Goal: Task Accomplishment & Management: Manage account settings

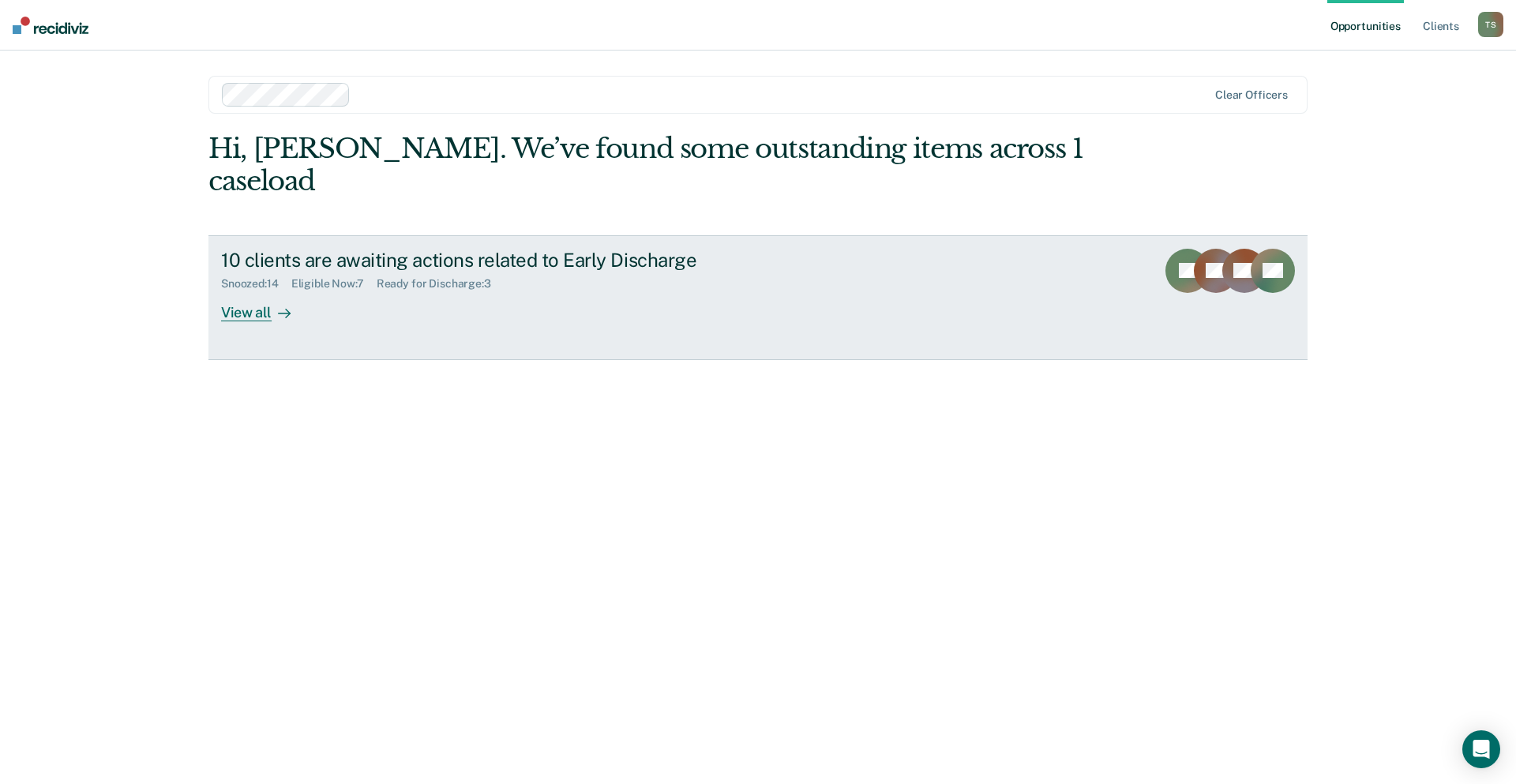
click at [448, 271] on div "Snoozed : 14 Eligible Now : 7 Ready for Discharge : 3" at bounding box center [498, 281] width 554 height 20
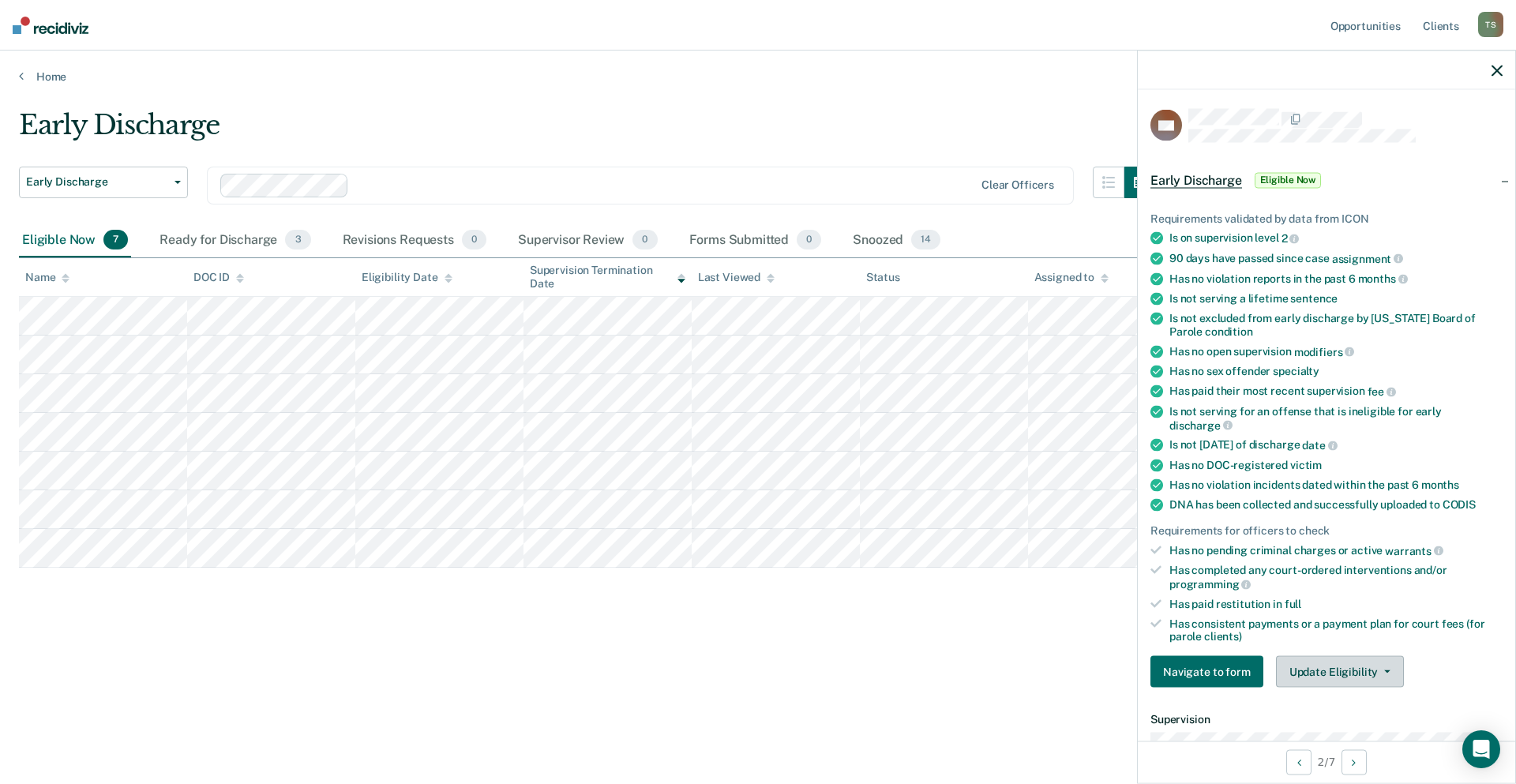
click at [1383, 672] on button "Update Eligibility" at bounding box center [1339, 672] width 128 height 32
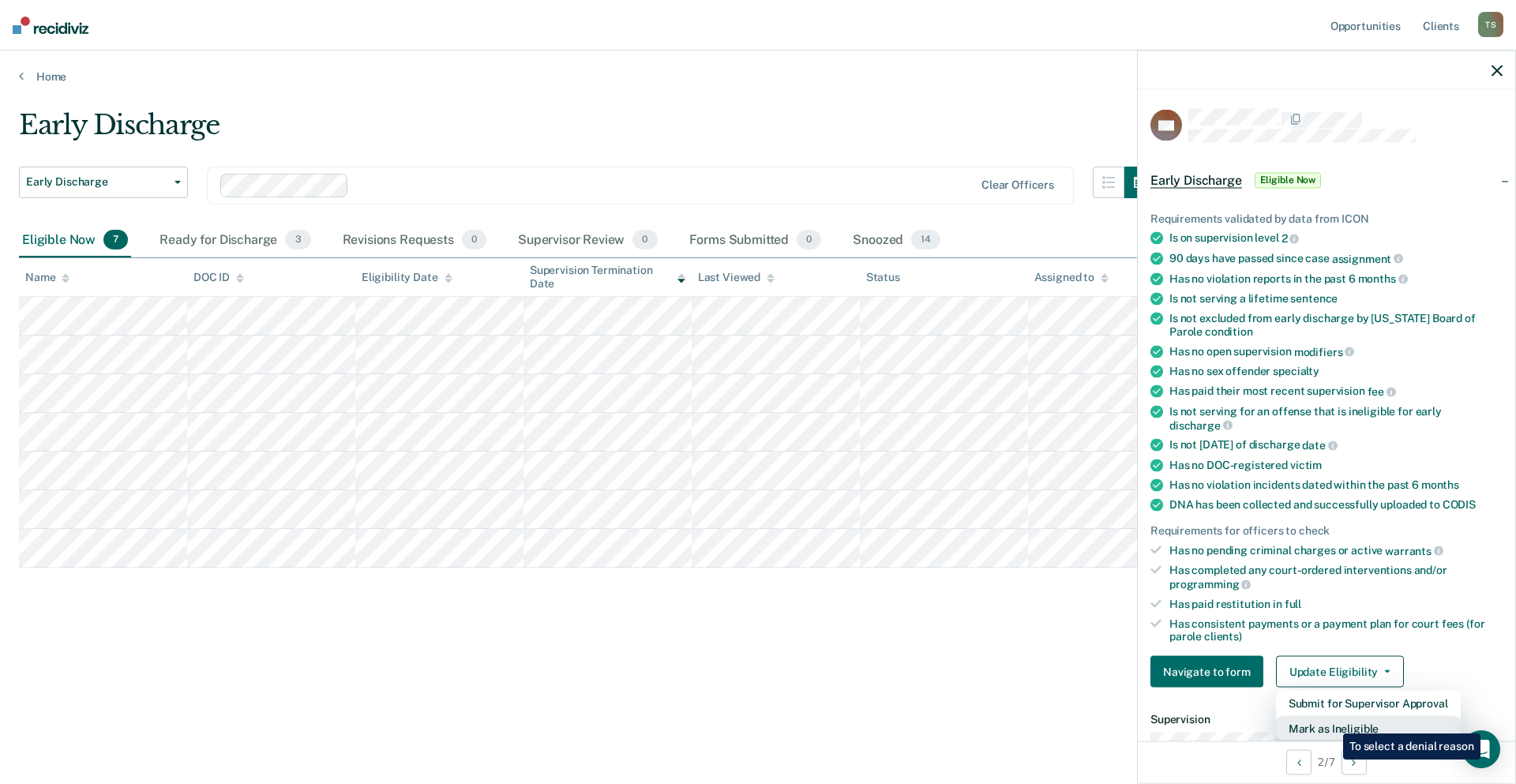
click at [1331, 722] on button "Mark as Ineligible" at bounding box center [1368, 729] width 185 height 25
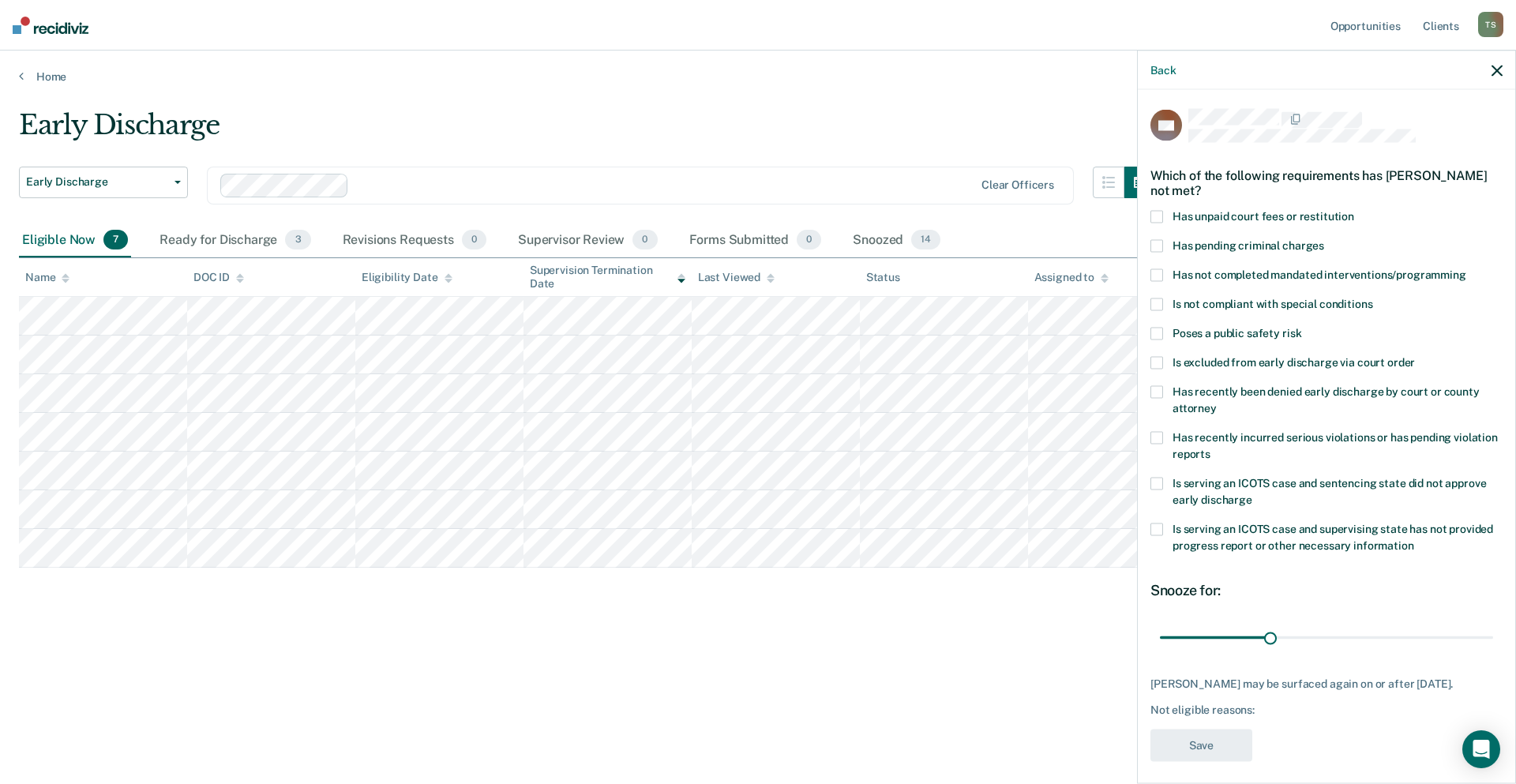
click at [1159, 304] on span at bounding box center [1157, 305] width 13 height 13
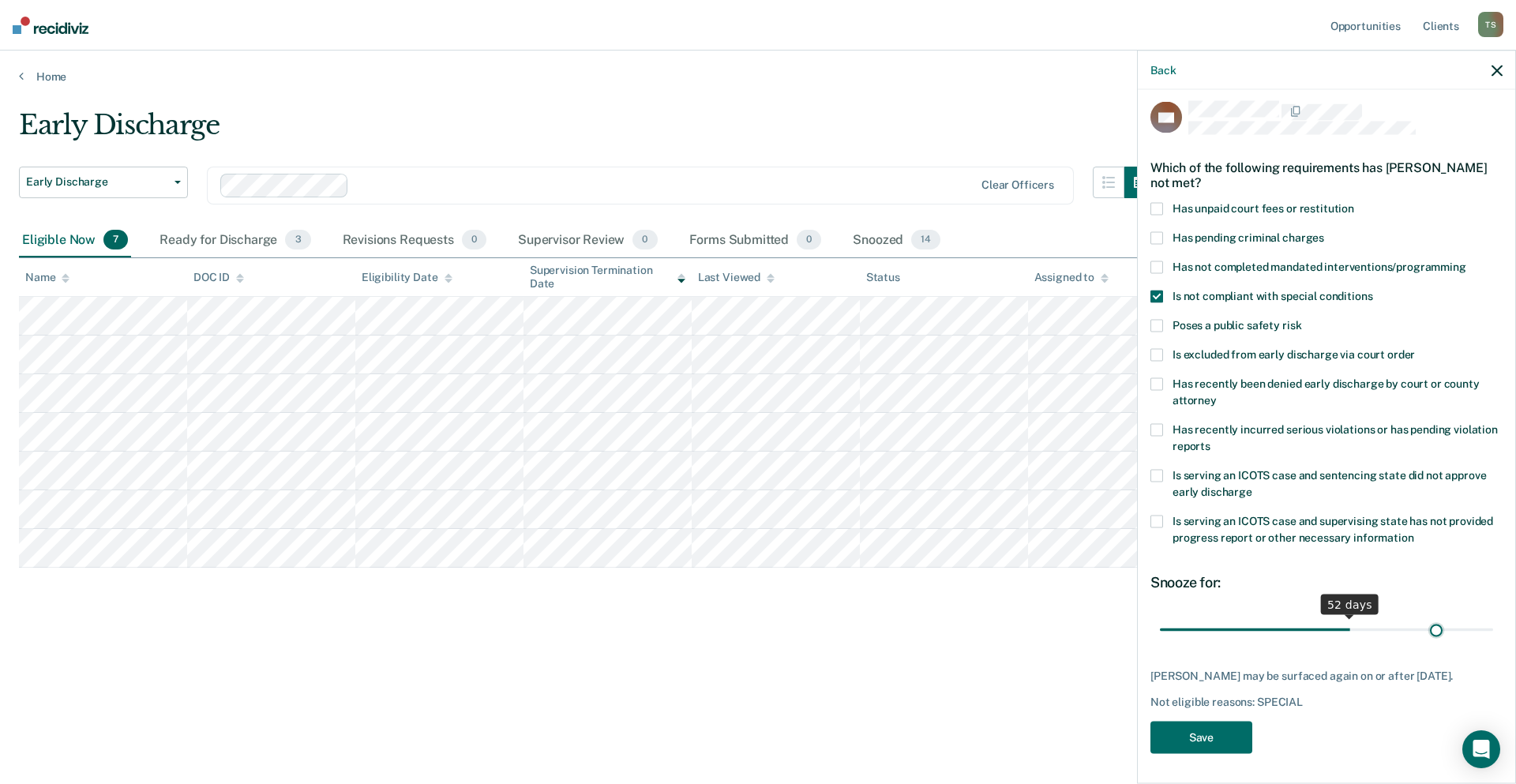
scroll to position [22, 0]
drag, startPoint x: 1264, startPoint y: 617, endPoint x: 1476, endPoint y: 620, distance: 212.0
type input "90"
click at [1476, 620] on input "range" at bounding box center [1327, 627] width 333 height 28
click at [1219, 731] on button "Save" at bounding box center [1202, 736] width 102 height 33
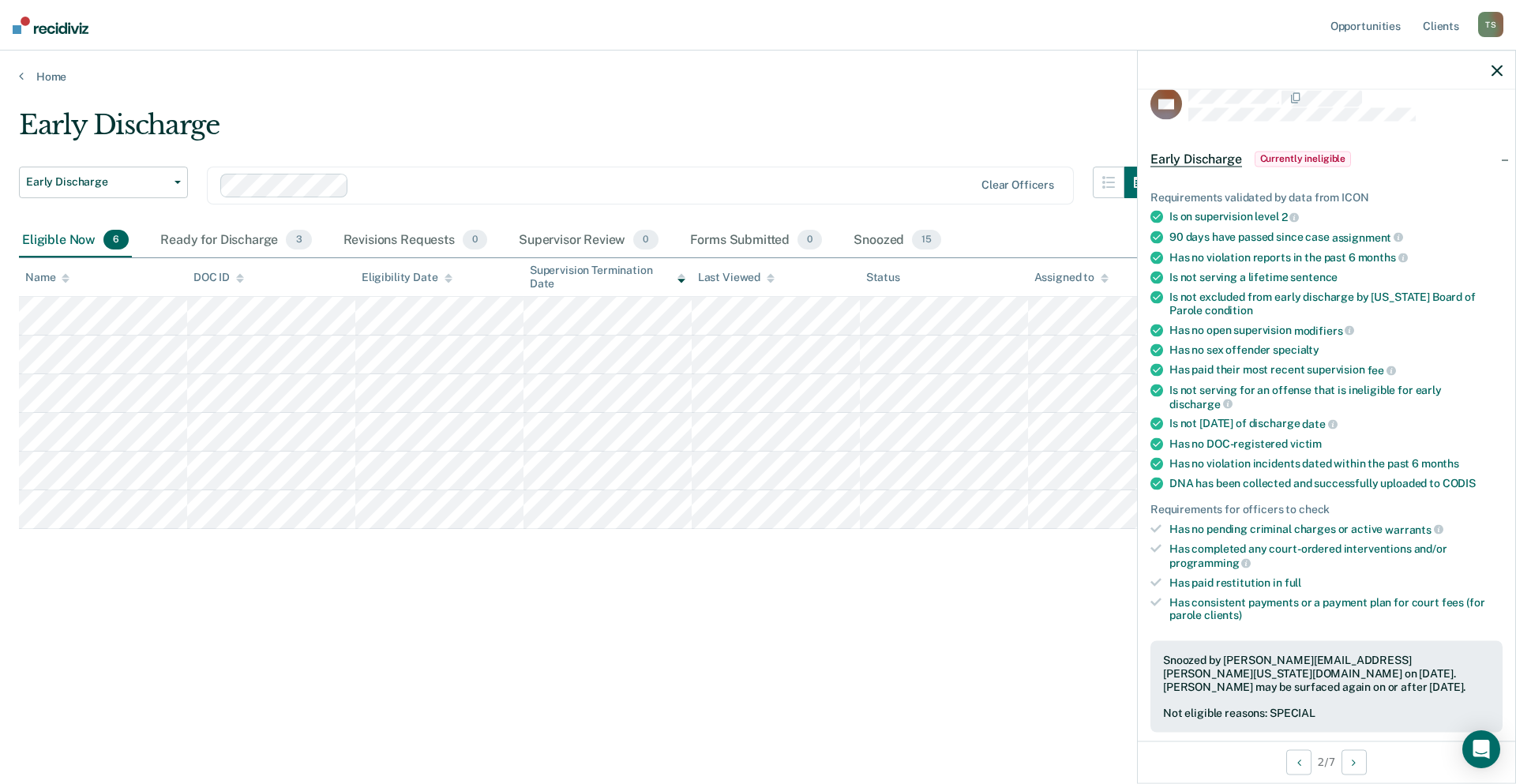
click at [1496, 67] on icon "button" at bounding box center [1497, 71] width 11 height 11
